Goal: Task Accomplishment & Management: Manage account settings

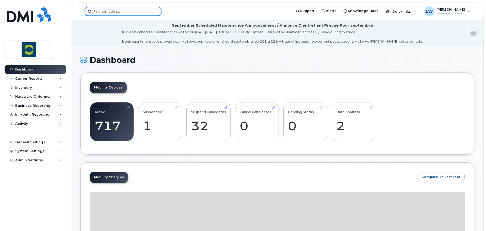
click at [123, 11] on input at bounding box center [123, 11] width 77 height 9
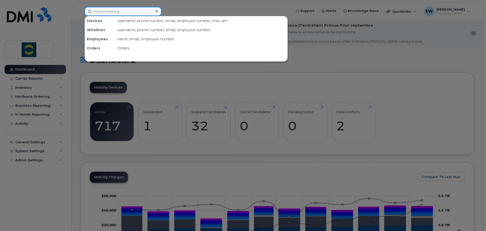
paste input "1 (306) 460-6391"
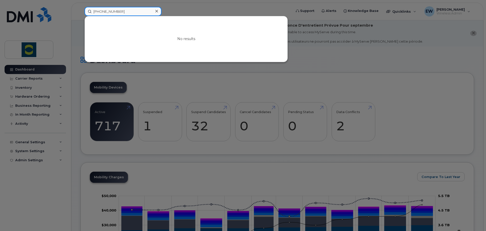
click at [115, 11] on input "1 (306) 460-6391" at bounding box center [123, 11] width 77 height 9
click at [107, 11] on input "1 (306) 4606391" at bounding box center [123, 11] width 77 height 9
click at [99, 12] on input "1 (3064606391" at bounding box center [123, 11] width 77 height 9
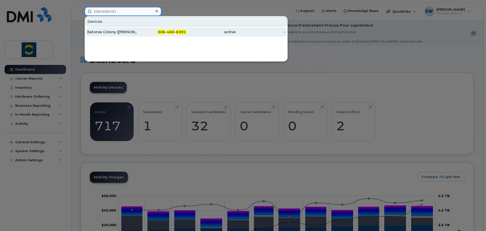
type input "3064606391"
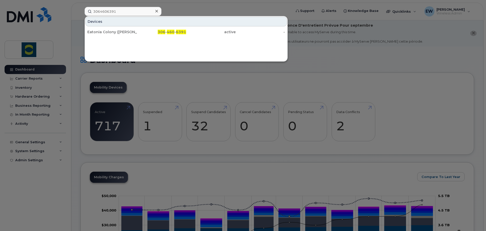
drag, startPoint x: 124, startPoint y: 32, endPoint x: 192, endPoint y: 69, distance: 77.9
click at [124, 32] on div "Eatonia Colony ([PERSON_NAME])" at bounding box center [112, 31] width 50 height 5
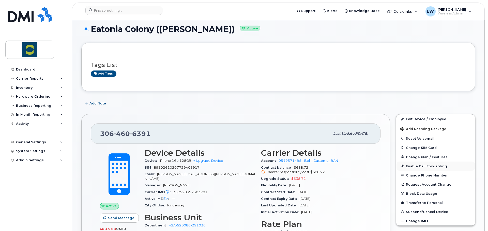
scroll to position [51, 0]
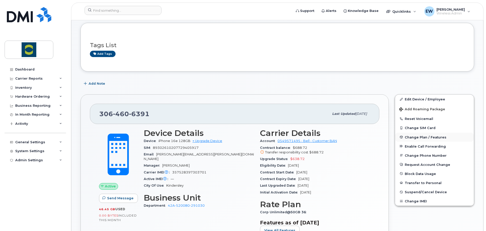
click at [426, 138] on span "Change Plan / Features" at bounding box center [426, 137] width 42 height 4
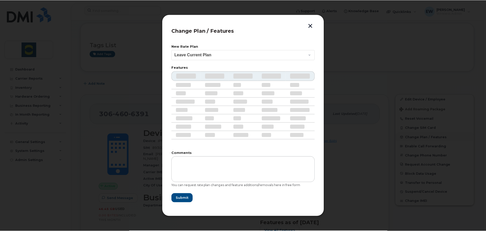
scroll to position [94, 0]
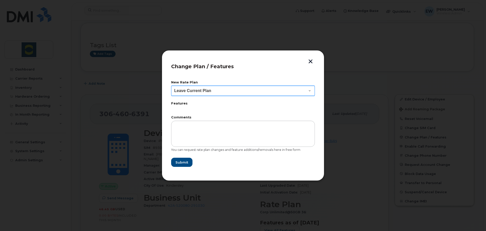
click at [212, 89] on select "Leave Current Plan BYOD SmartShare 65/10GB BYOD SmartShare 65/10GB 36M Corp Unl…" at bounding box center [243, 91] width 144 height 10
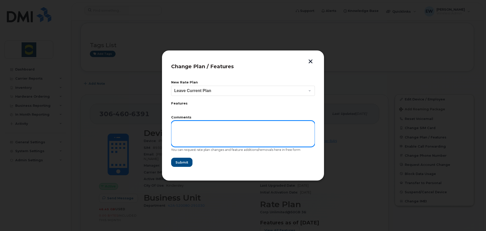
click at [203, 147] on textarea at bounding box center [243, 134] width 144 height 26
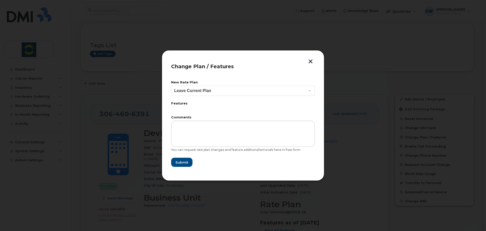
click at [310, 61] on button "button" at bounding box center [311, 61] width 8 height 5
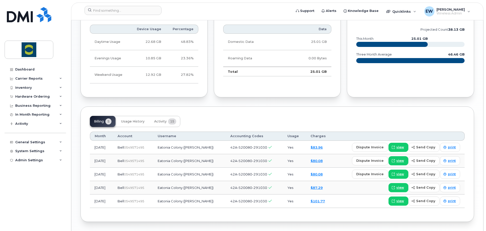
scroll to position [385, 0]
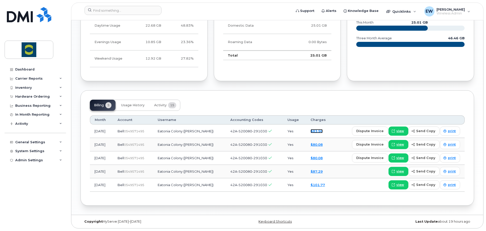
click at [323, 130] on link "$83.96" at bounding box center [317, 131] width 12 height 4
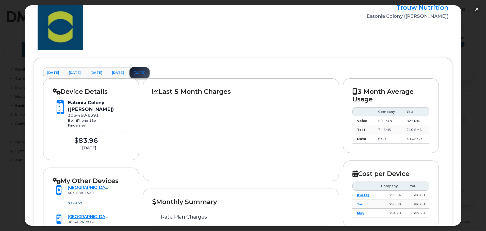
scroll to position [0, 0]
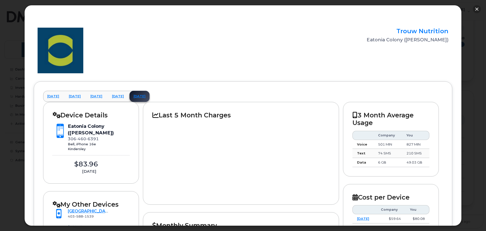
drag, startPoint x: 478, startPoint y: 10, endPoint x: 419, endPoint y: 35, distance: 64.2
click at [478, 10] on button "button" at bounding box center [477, 9] width 8 height 8
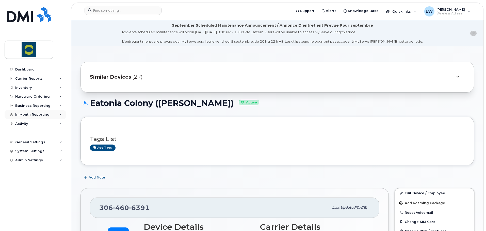
click at [38, 115] on div "In Month Reporting" at bounding box center [32, 115] width 34 height 4
click at [40, 84] on div "Inventory" at bounding box center [35, 87] width 61 height 9
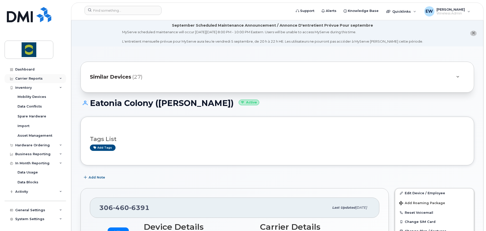
click at [42, 82] on div "Carrier Reports" at bounding box center [35, 78] width 61 height 9
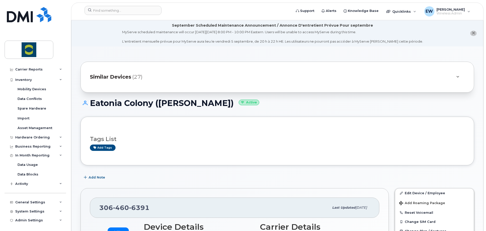
scroll to position [97, 0]
click at [42, 146] on div "Business Reporting" at bounding box center [32, 146] width 35 height 4
click at [43, 136] on div "Hardware Ordering" at bounding box center [32, 136] width 35 height 4
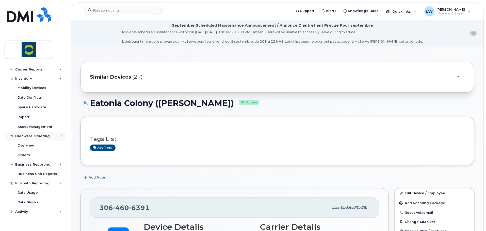
click at [43, 136] on div "Hardware Ordering" at bounding box center [32, 136] width 35 height 4
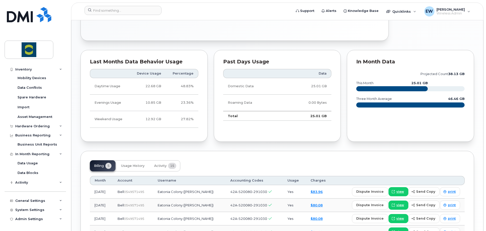
scroll to position [385, 0]
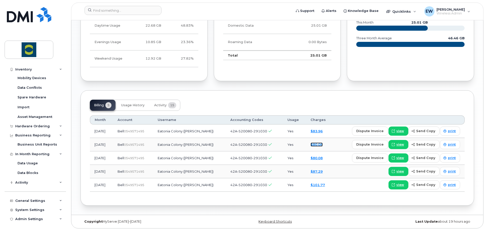
click at [320, 145] on link "$80.08" at bounding box center [317, 145] width 12 height 4
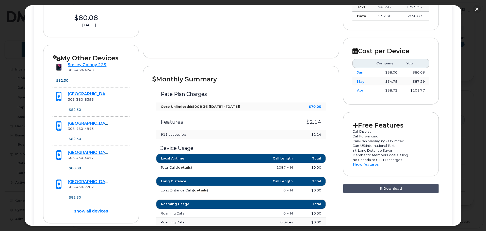
scroll to position [144, 0]
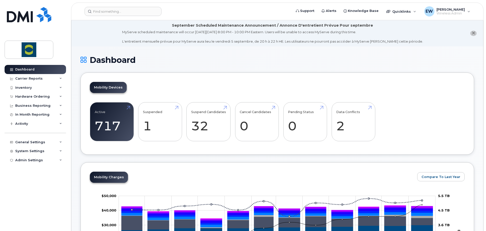
click at [115, 9] on input at bounding box center [123, 11] width 77 height 9
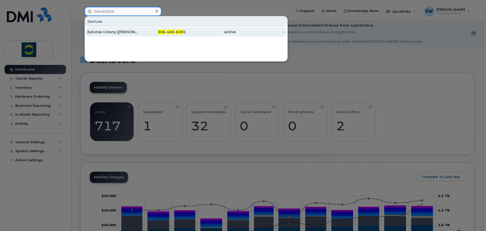
type input "306460639"
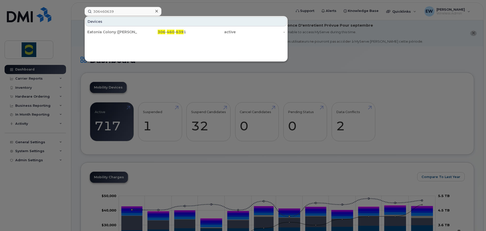
drag, startPoint x: 133, startPoint y: 30, endPoint x: 208, endPoint y: 113, distance: 111.7
click at [133, 30] on div "Eatonia Colony (Samuel Mandel)" at bounding box center [112, 31] width 50 height 5
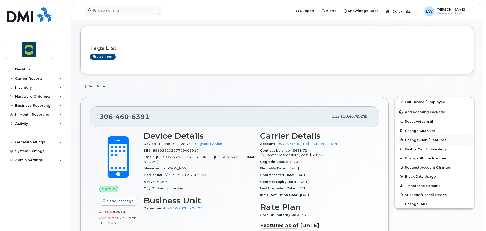
scroll to position [94, 0]
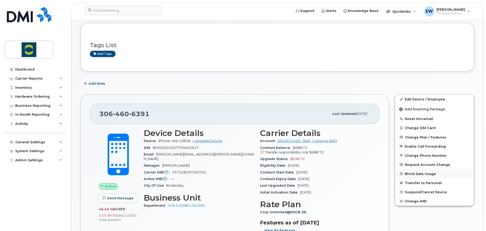
click at [422, 176] on button "Block Data Usage" at bounding box center [434, 173] width 79 height 9
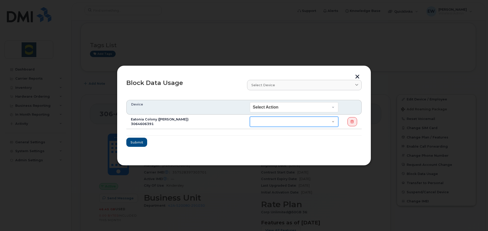
click at [300, 120] on select "End of Bill Cycle Indefinitely" at bounding box center [294, 122] width 88 height 10
select select "blocked_indefinitely"
click at [250, 117] on select "End of Bill Cycle Indefinitely" at bounding box center [294, 122] width 88 height 10
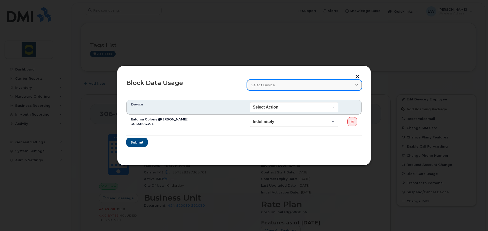
click at [268, 89] on link "Select device" at bounding box center [304, 85] width 115 height 10
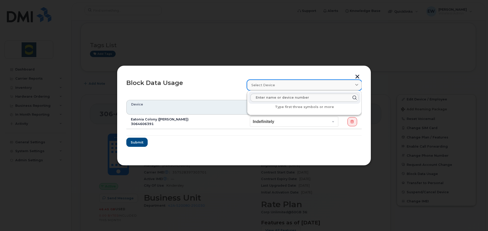
click at [269, 89] on link "Select device" at bounding box center [304, 85] width 115 height 10
click at [238, 140] on form "Device Select Action End of Bill Cycle Indefinitely Eatonia Colony (Samuel Mand…" at bounding box center [243, 123] width 235 height 47
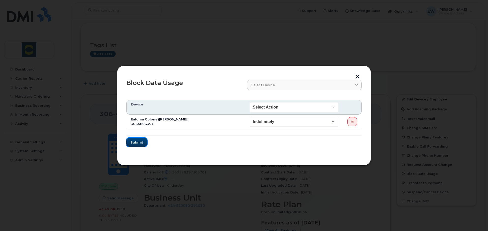
click at [139, 142] on span "Submit" at bounding box center [136, 142] width 13 height 5
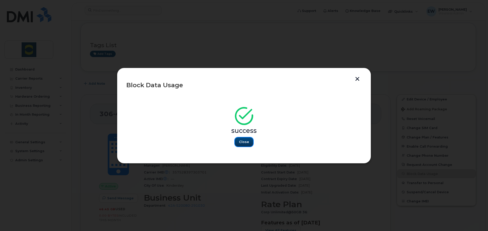
click at [246, 143] on span "Close" at bounding box center [244, 142] width 10 height 5
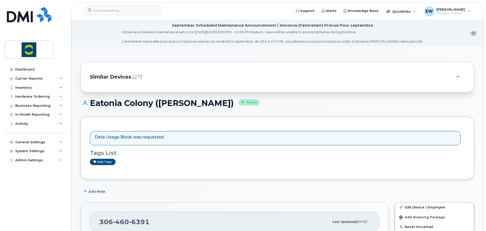
scroll to position [102, 0]
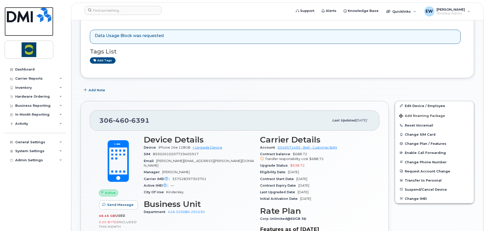
click at [22, 10] on img at bounding box center [29, 14] width 44 height 15
